Goal: Find specific page/section: Find specific page/section

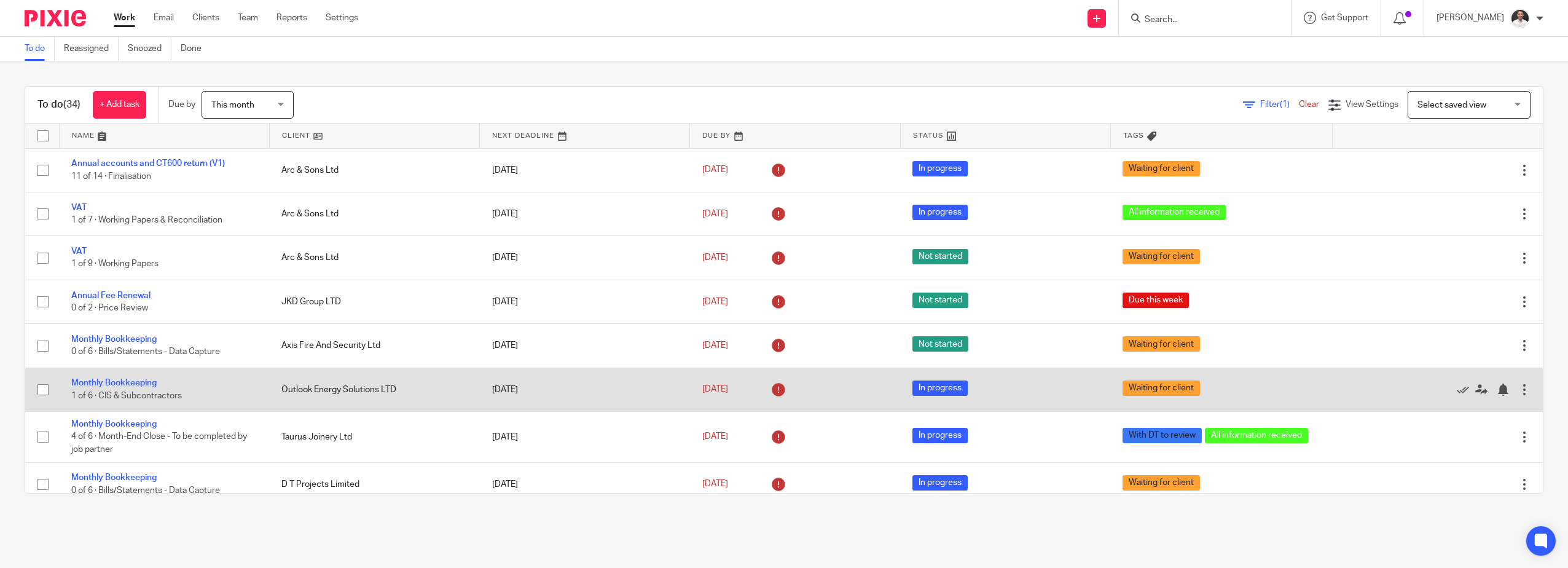
click at [40, 387] on input "checkbox" at bounding box center [43, 390] width 23 height 23
click at [47, 388] on input "checkbox" at bounding box center [43, 390] width 23 height 23
checkbox input "false"
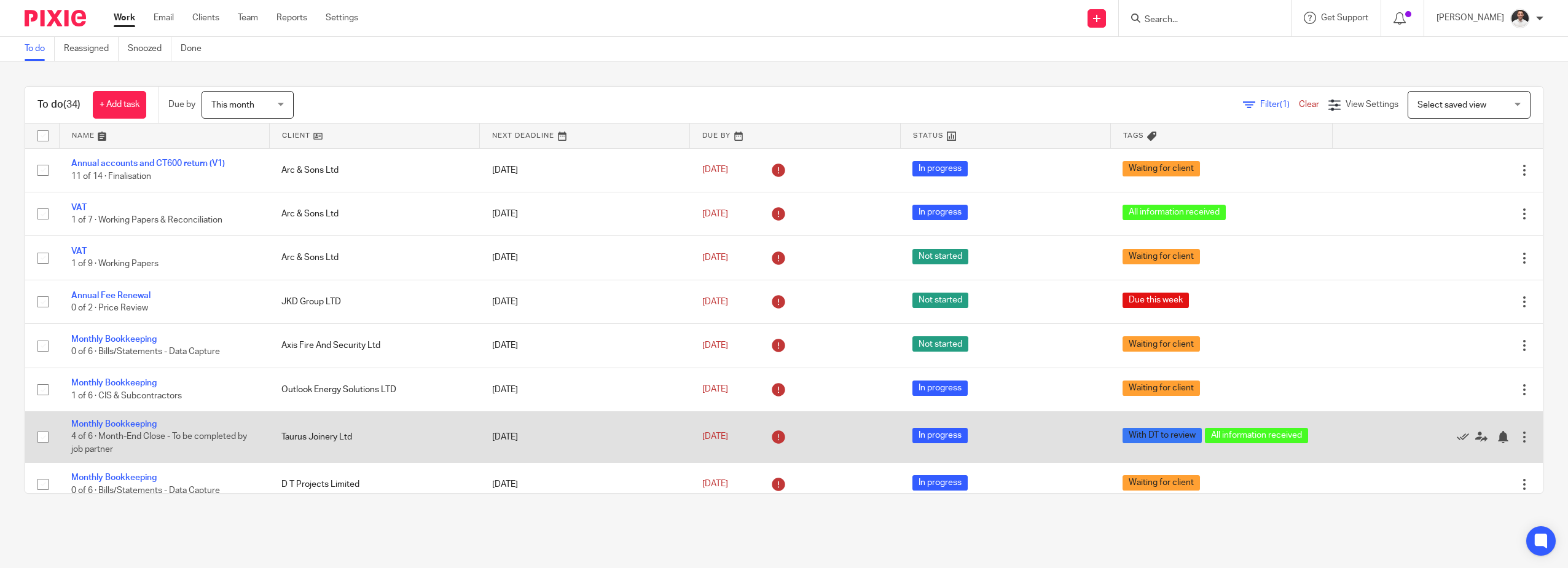
scroll to position [204, 0]
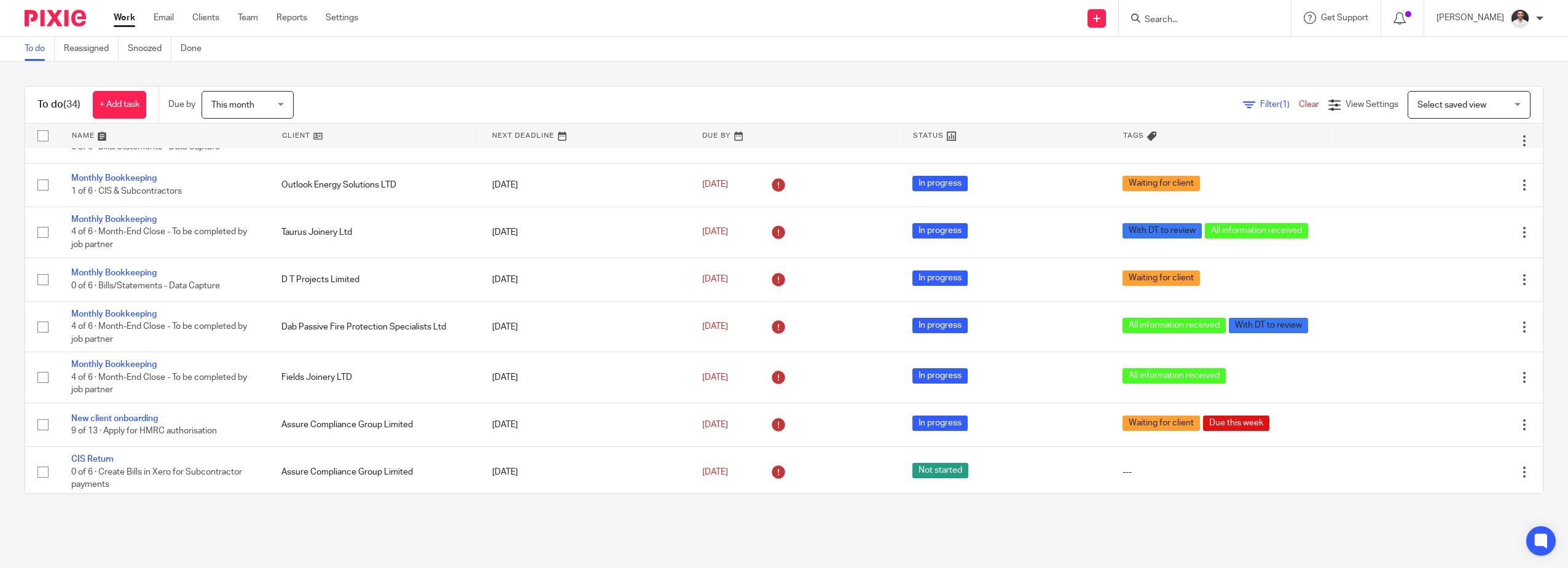
drag, startPoint x: 925, startPoint y: 30, endPoint x: 922, endPoint y: 45, distance: 15.3
click at [925, 30] on div "Send new email Create task Add client Request signature Get Support Contact via…" at bounding box center [972, 18] width 1191 height 36
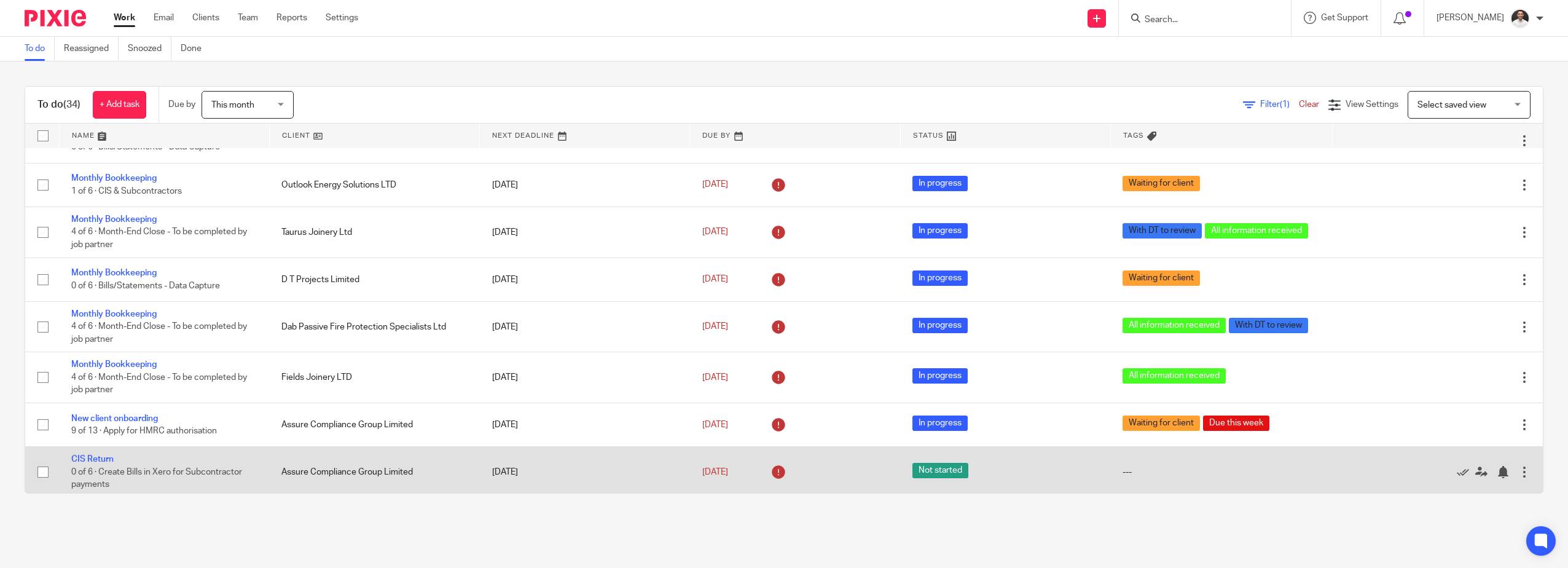
scroll to position [410, 0]
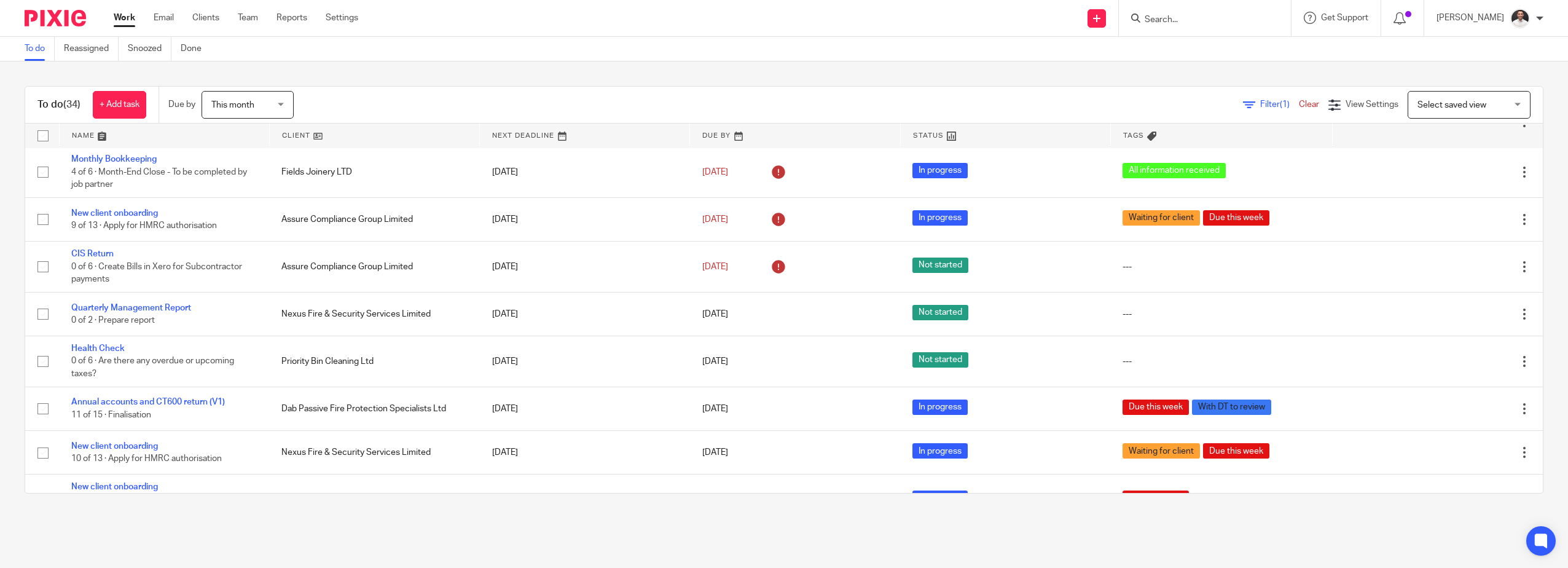
click at [893, 41] on div "To do Reassigned Snoozed Done" at bounding box center [784, 49] width 1568 height 25
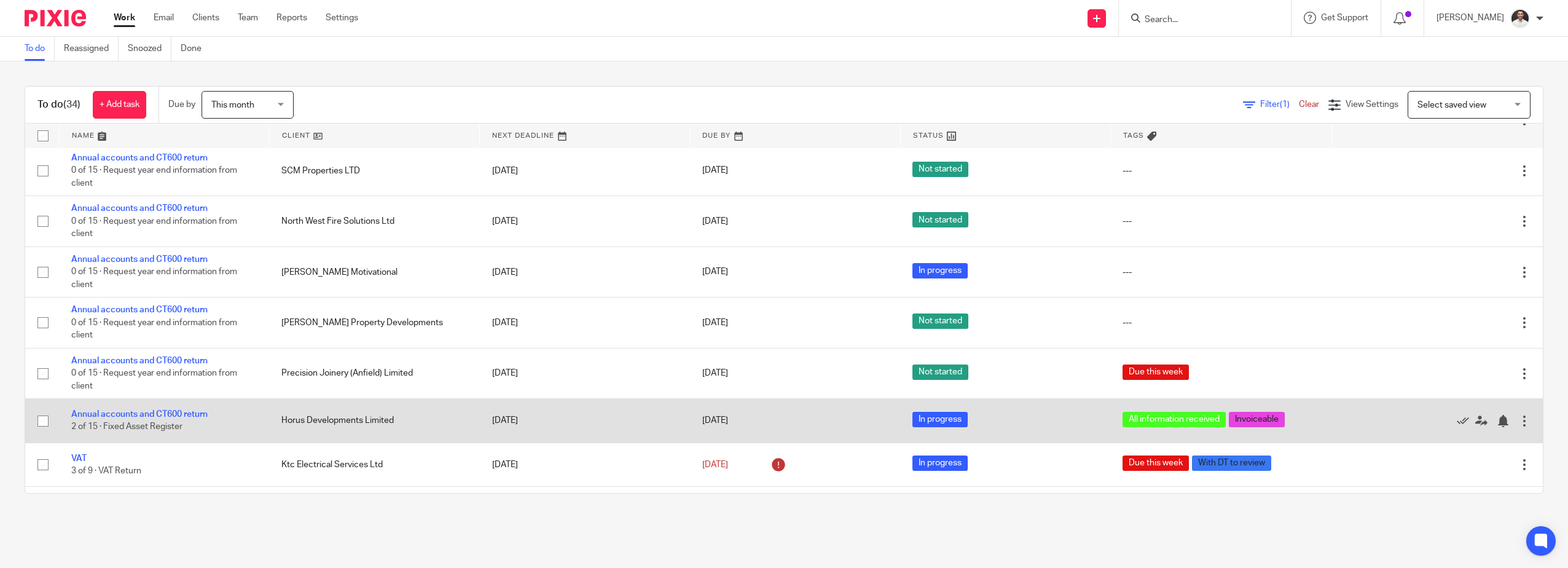
scroll to position [1242, 0]
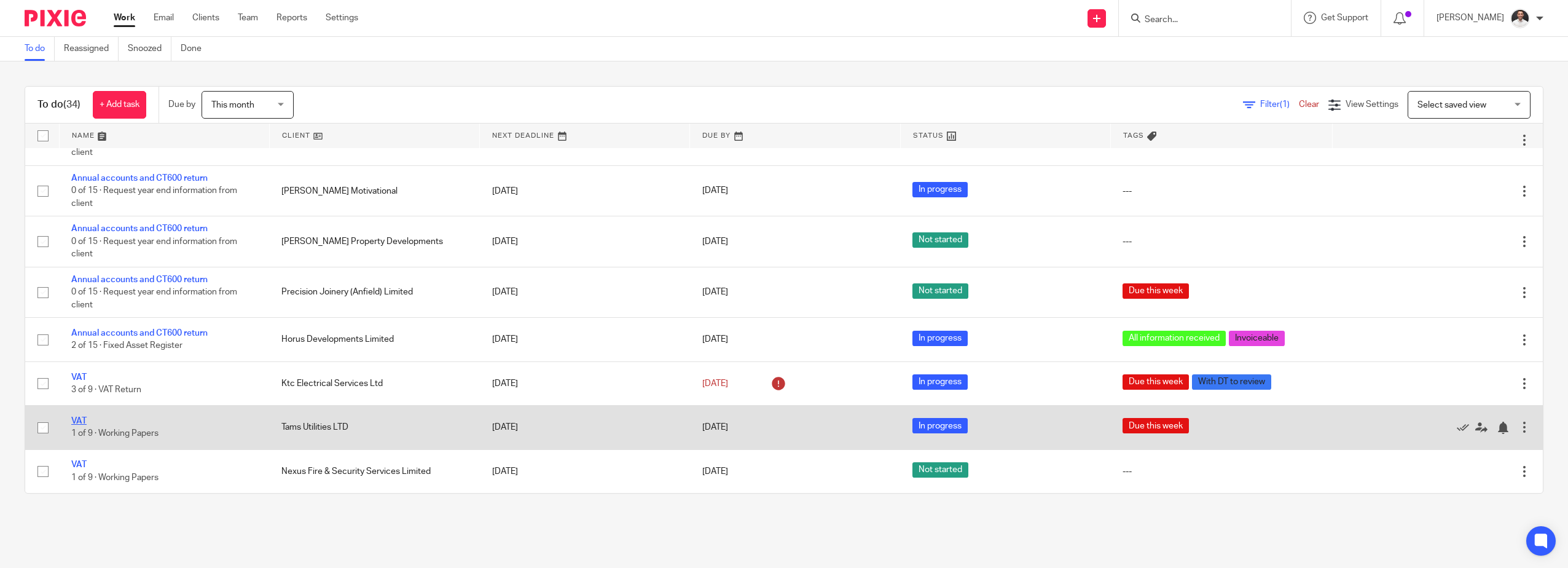
click at [81, 422] on link "VAT" at bounding box center [79, 421] width 15 height 9
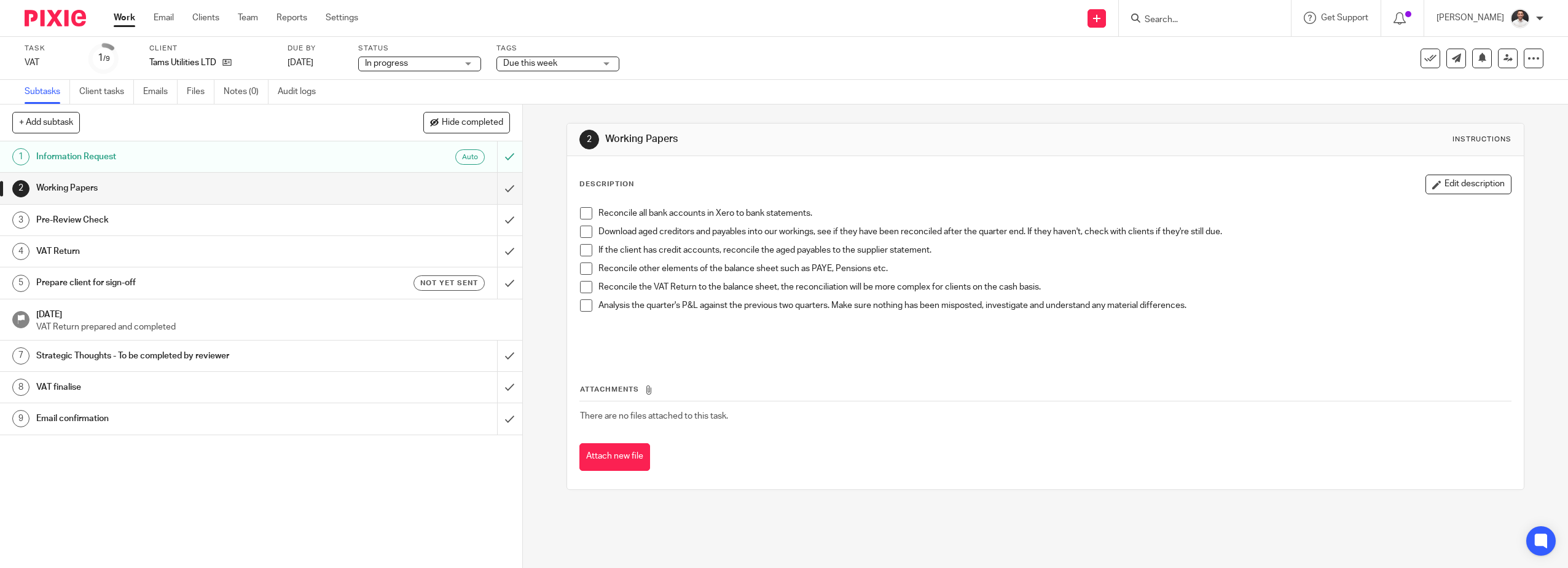
click at [1199, 21] on input "Search" at bounding box center [1199, 20] width 111 height 11
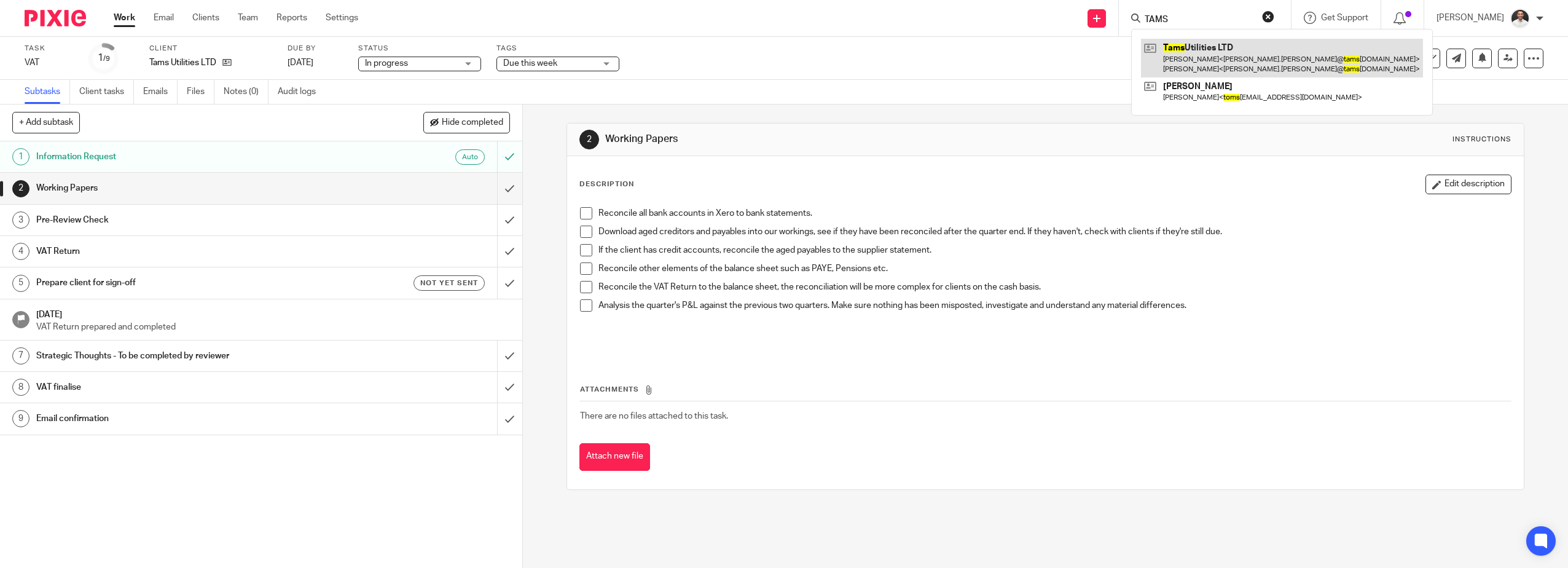
type input "TAMS"
click at [1216, 55] on link at bounding box center [1282, 57] width 282 height 38
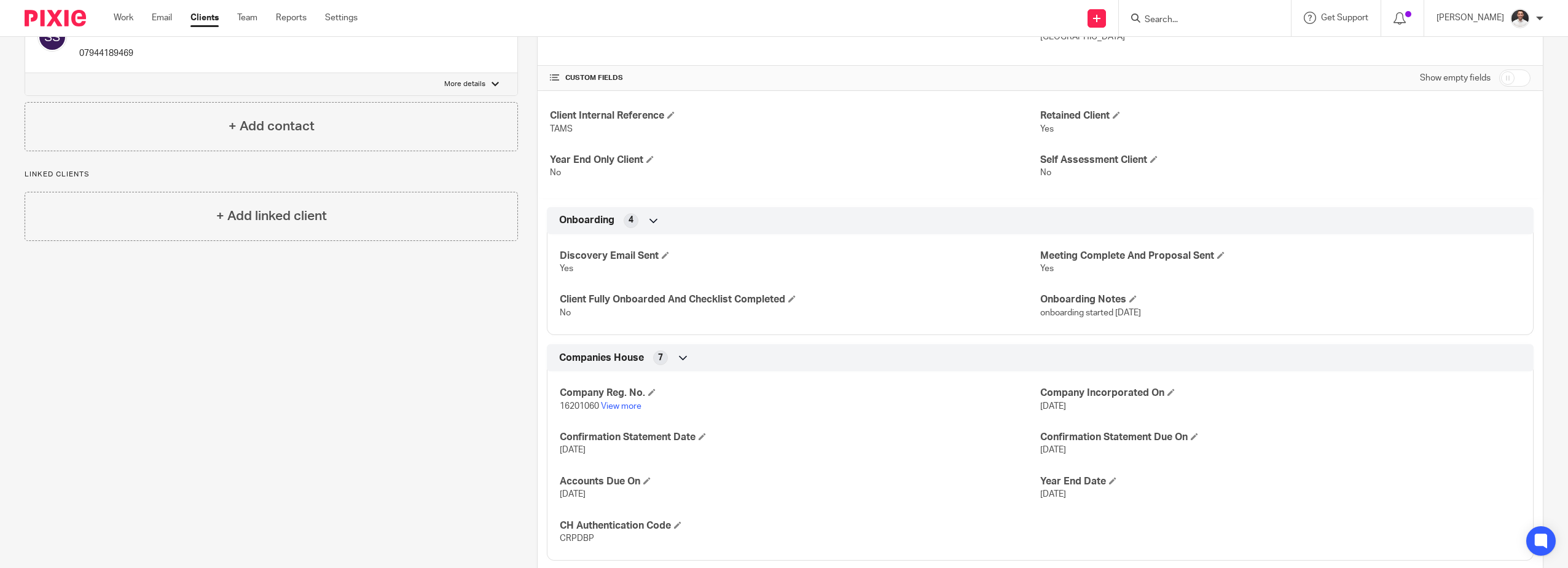
scroll to position [410, 0]
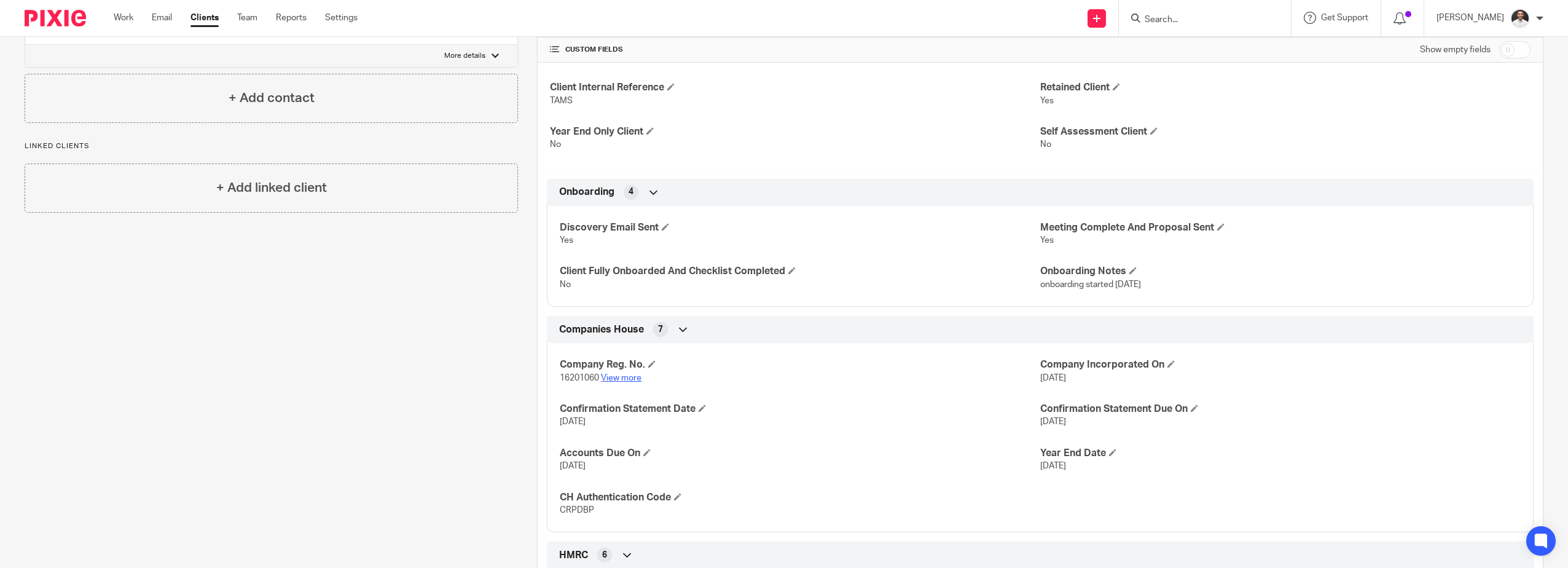
click at [619, 376] on link "View more" at bounding box center [621, 378] width 41 height 9
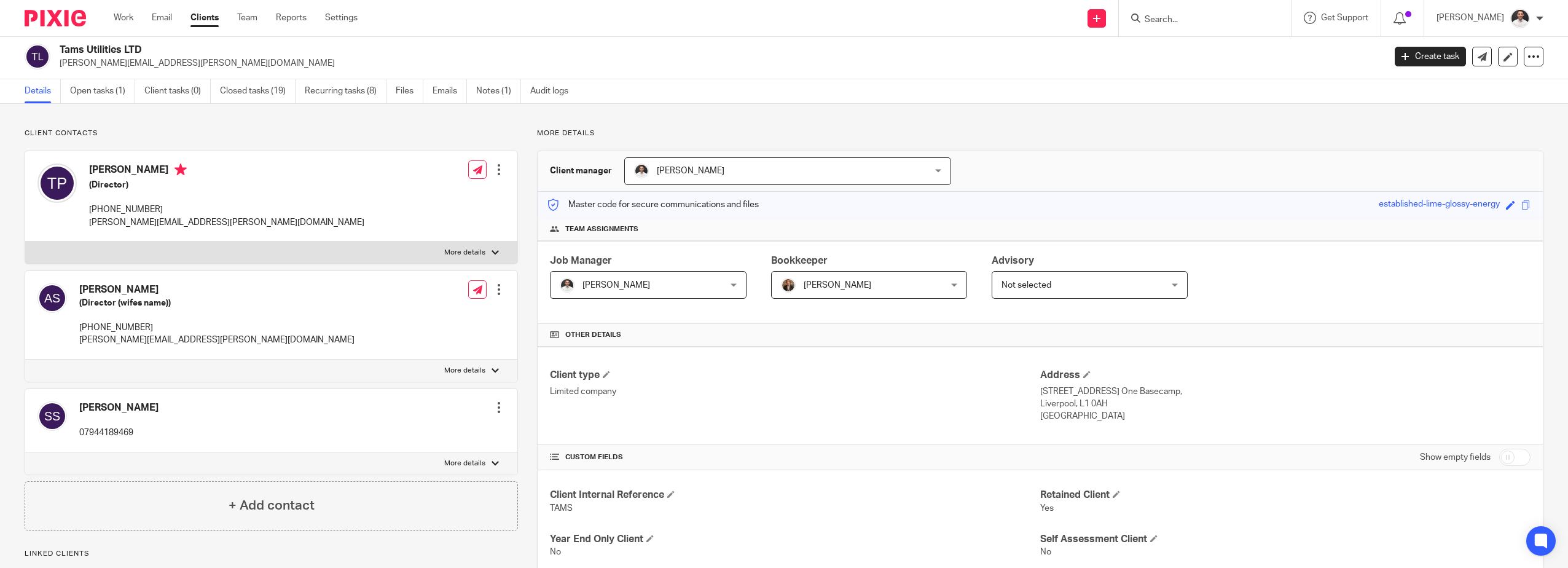
scroll to position [0, 0]
